Goal: Communication & Community: Answer question/provide support

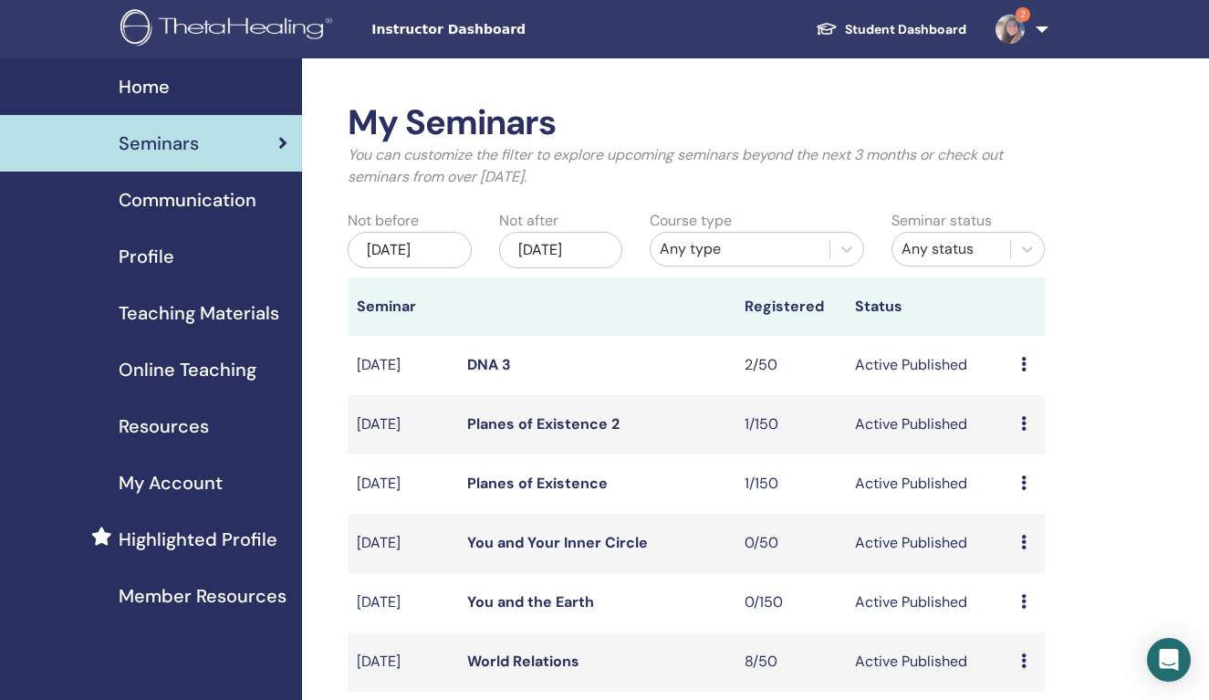
scroll to position [310, 0]
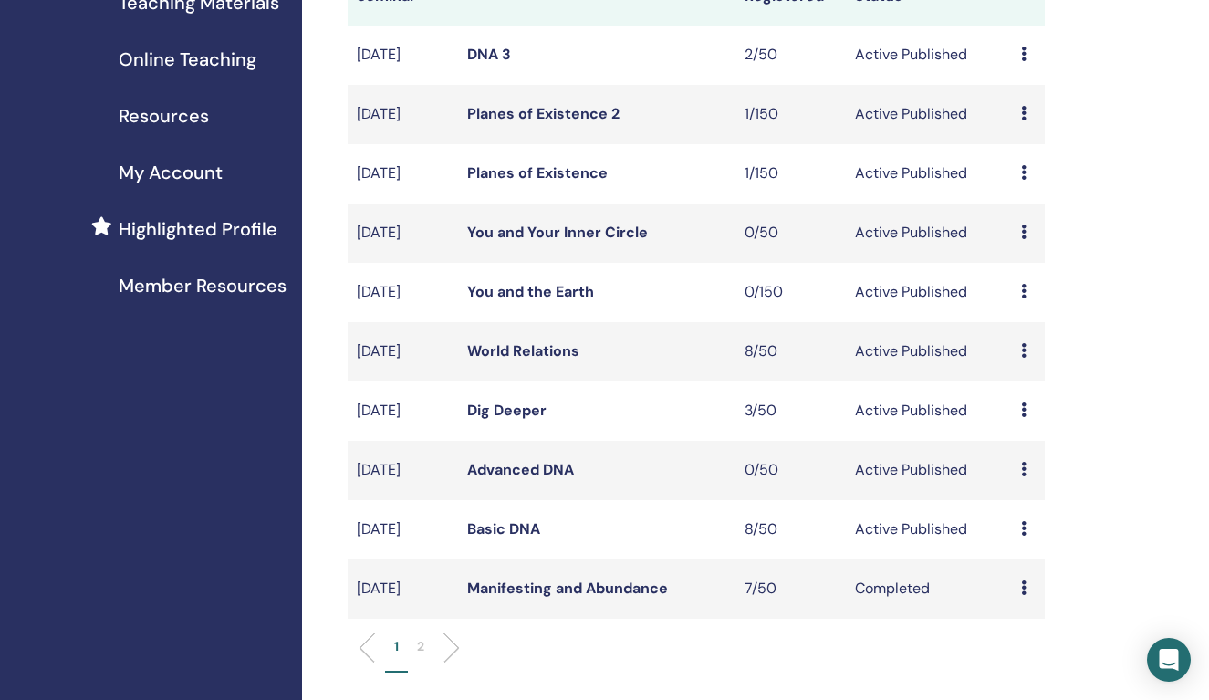
click at [516, 538] on link "Basic DNA" at bounding box center [503, 528] width 73 height 19
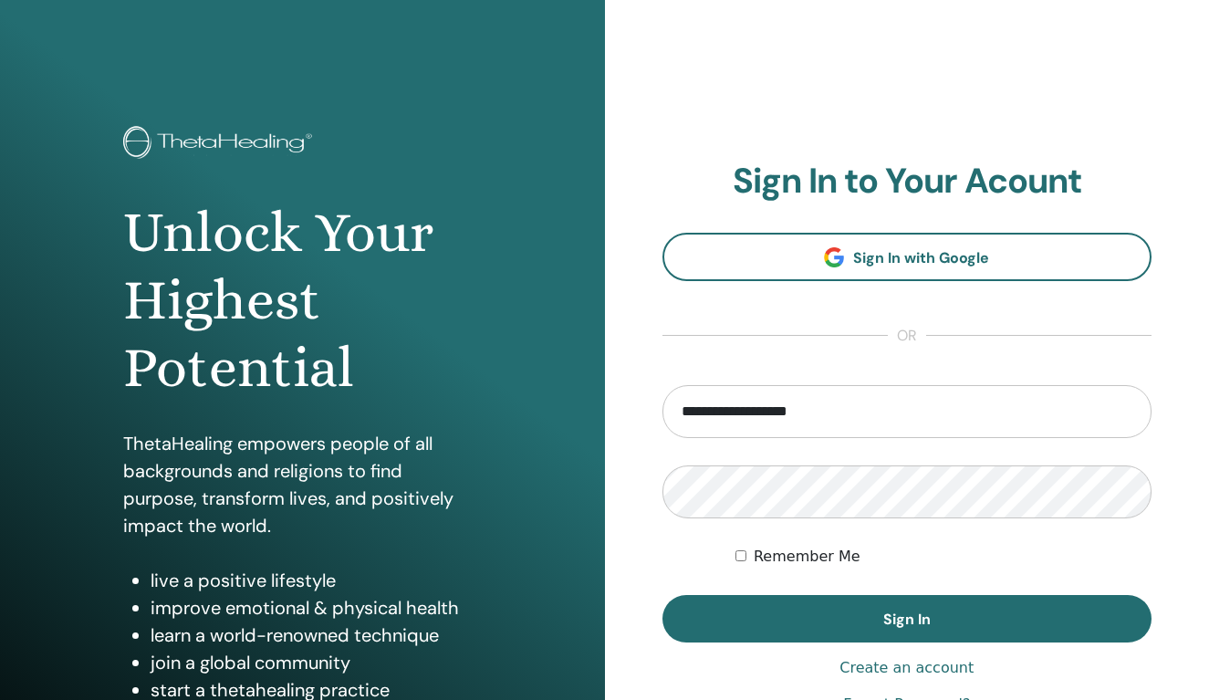
type input "**********"
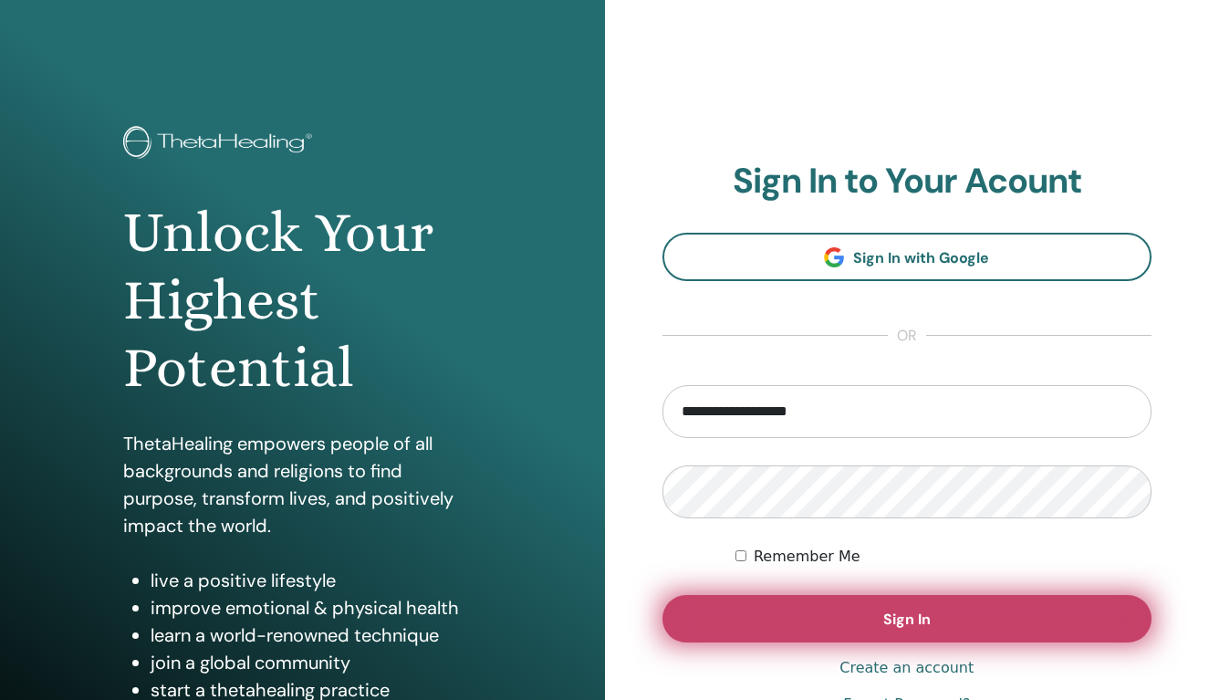
click at [918, 617] on span "Sign In" at bounding box center [906, 618] width 47 height 19
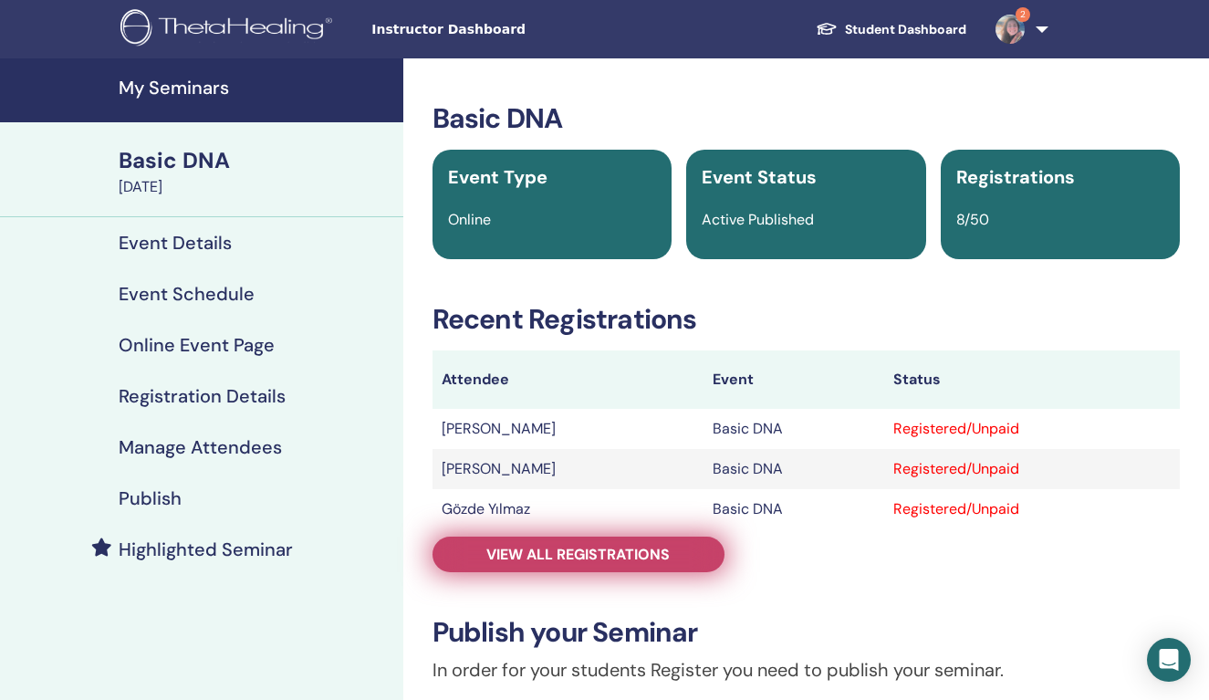
click at [536, 557] on span "View all registrations" at bounding box center [577, 554] width 183 height 19
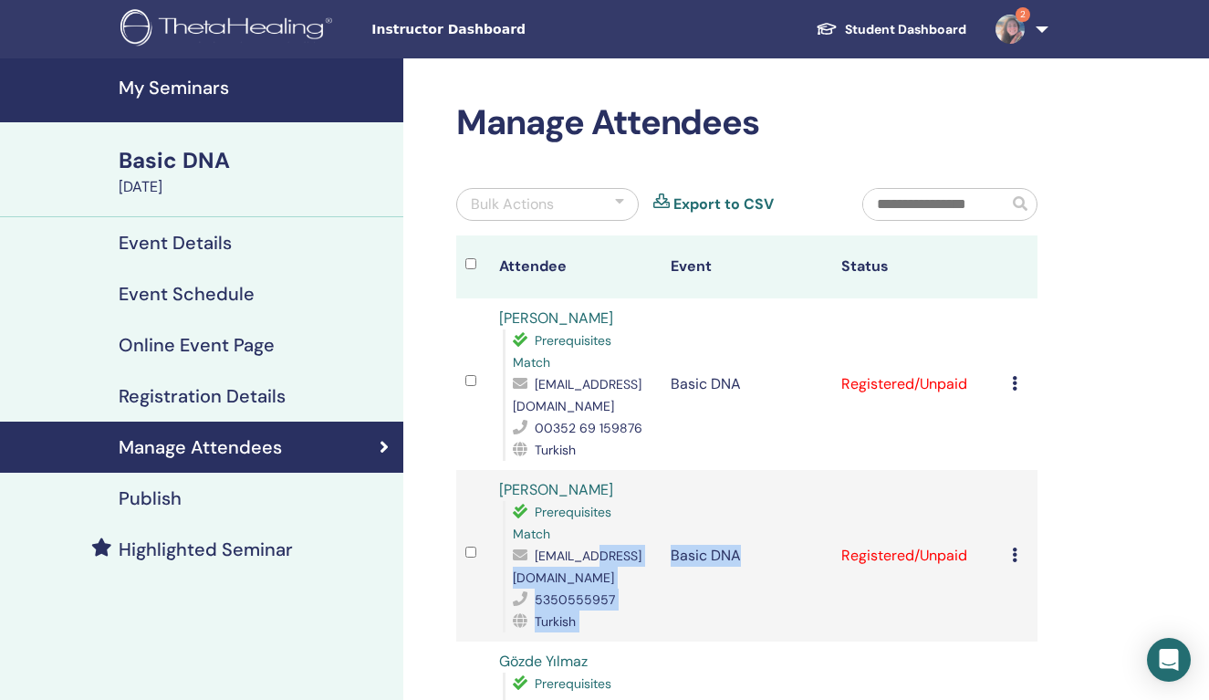
drag, startPoint x: 730, startPoint y: 579, endPoint x: 565, endPoint y: 571, distance: 164.4
click at [565, 571] on tr "[PERSON_NAME] Prerequisites Match [EMAIL_ADDRESS][DOMAIN_NAME] 5350555957 Turki…" at bounding box center [746, 555] width 581 height 171
click at [753, 581] on td "Basic DNA" at bounding box center [746, 555] width 171 height 171
drag, startPoint x: 724, startPoint y: 578, endPoint x: 513, endPoint y: 576, distance: 210.7
click at [513, 576] on span "[EMAIL_ADDRESS][DOMAIN_NAME]" at bounding box center [577, 566] width 129 height 38
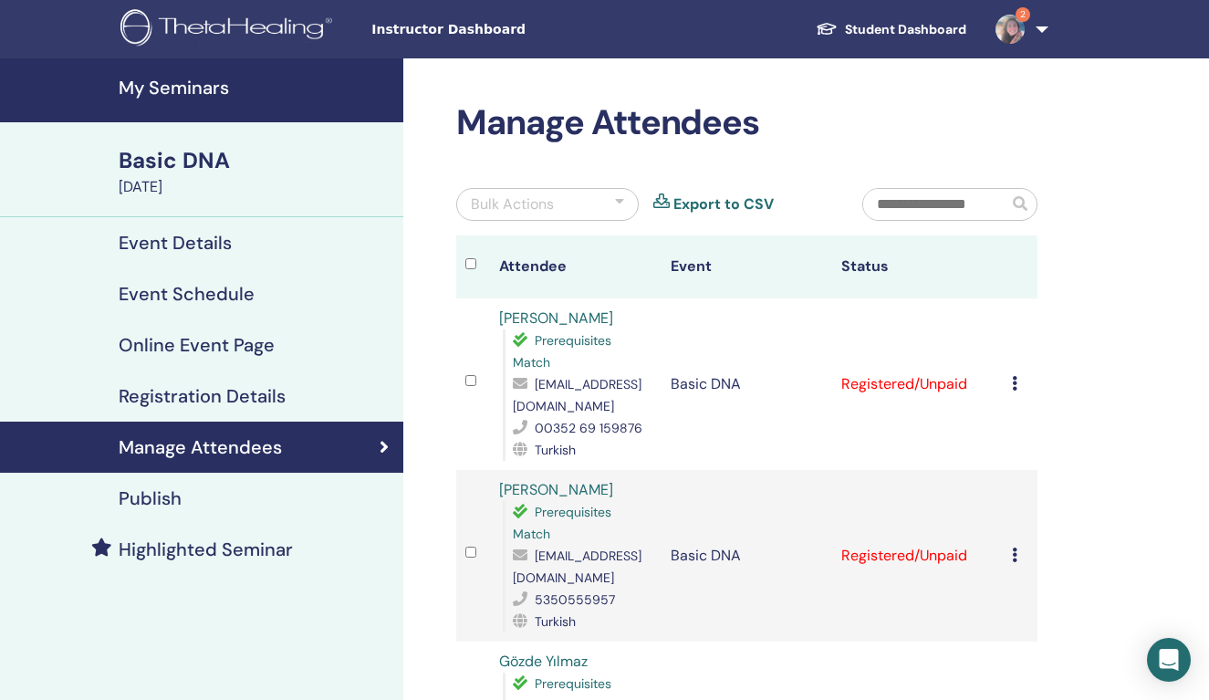
copy span "[EMAIL_ADDRESS][DOMAIN_NAME]"
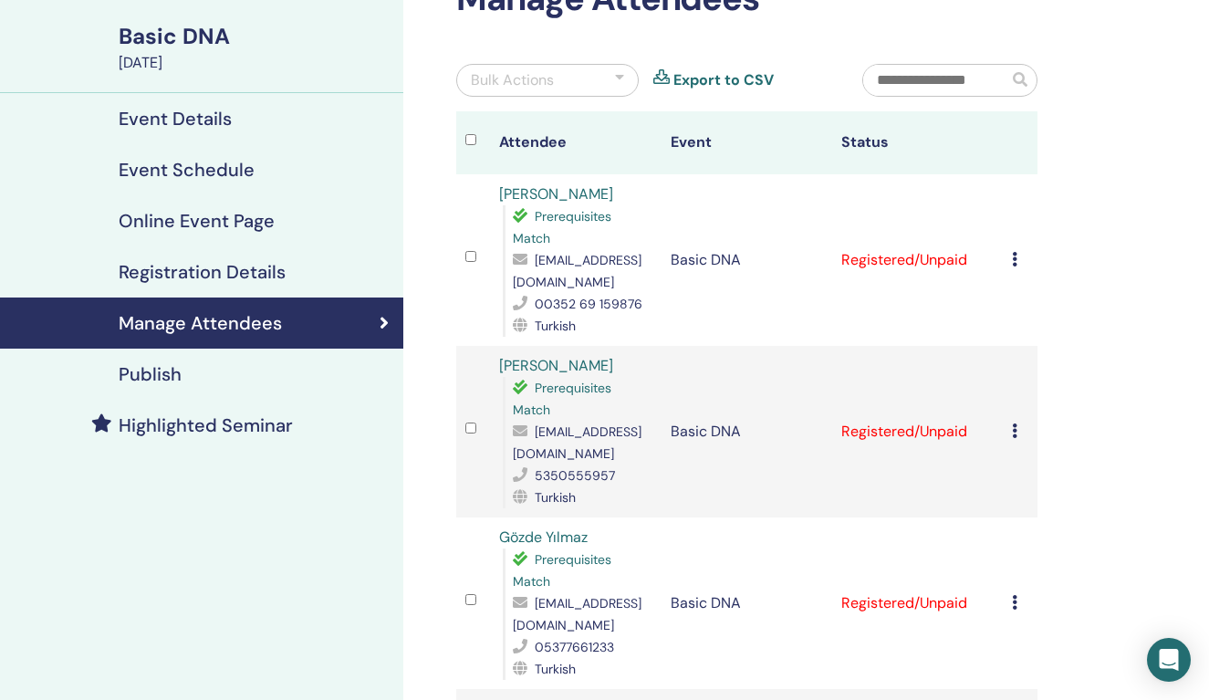
scroll to position [128, 0]
